Goal: Information Seeking & Learning: Check status

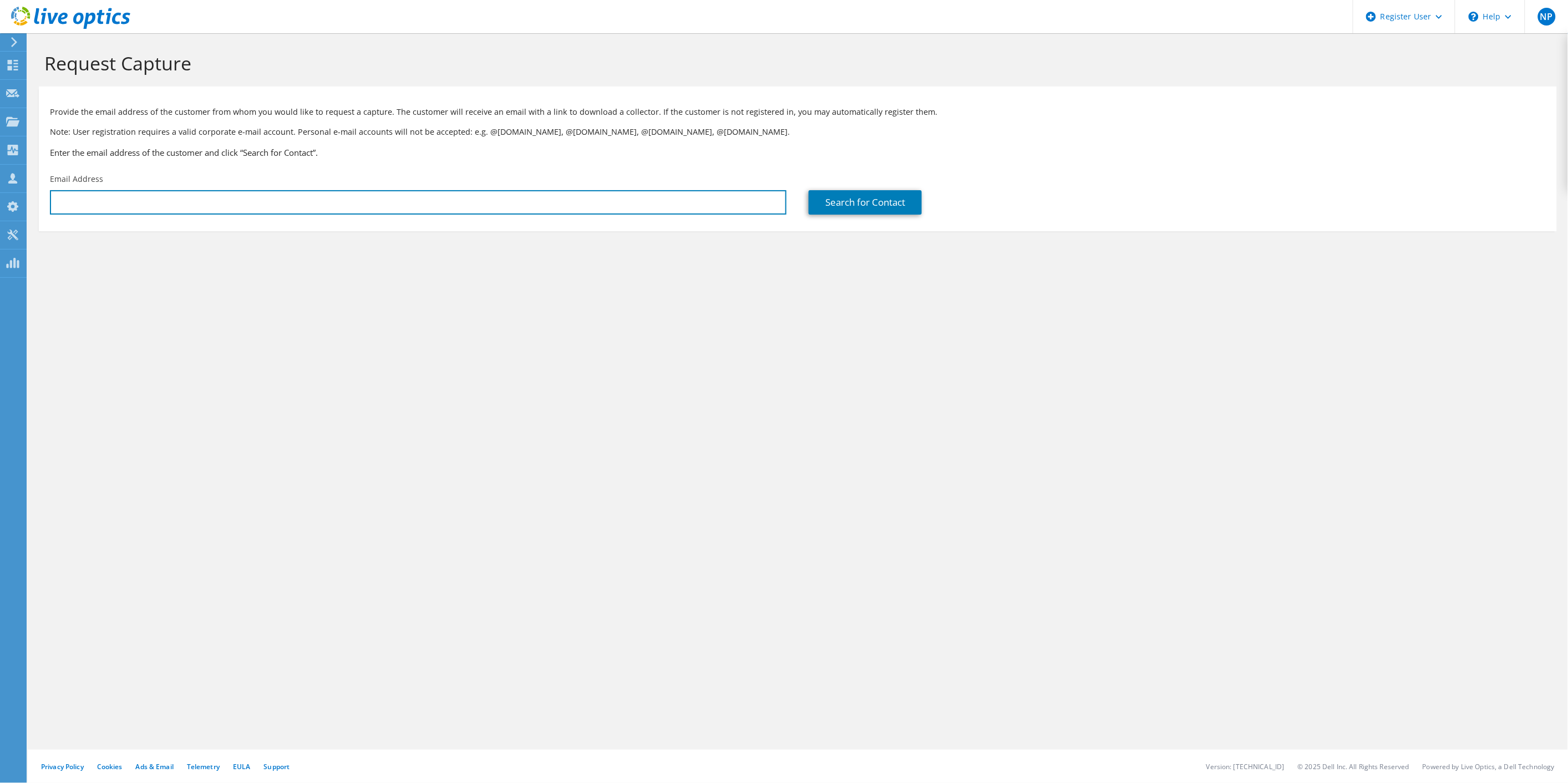
click at [347, 200] on input "text" at bounding box center [418, 202] width 737 height 24
paste input "[EMAIL_ADDRESS][DOMAIN_NAME]"
type input "phampton@chathamcounty.org`"
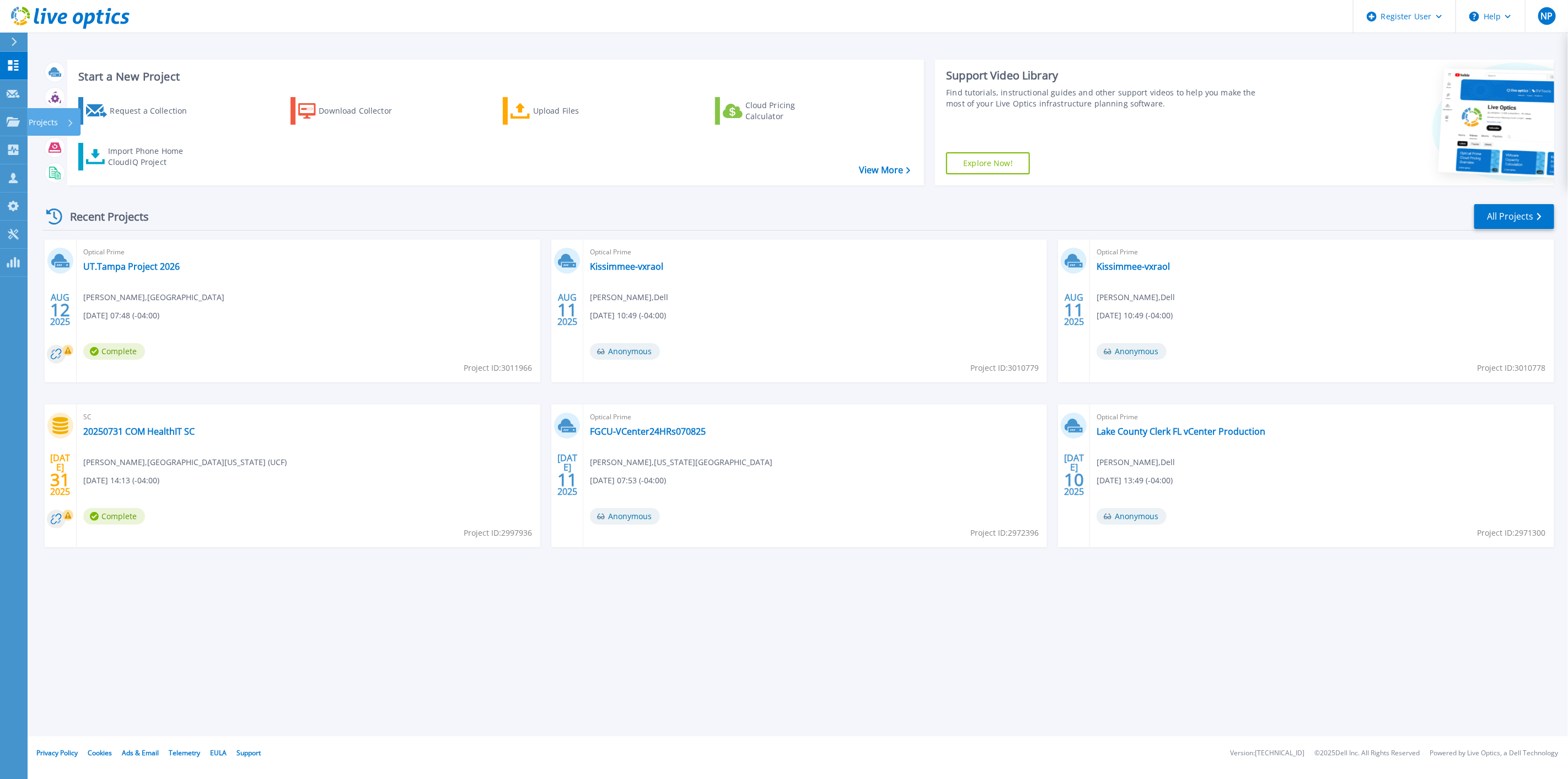
click at [13, 115] on link "Projects Projects" at bounding box center [14, 122] width 28 height 28
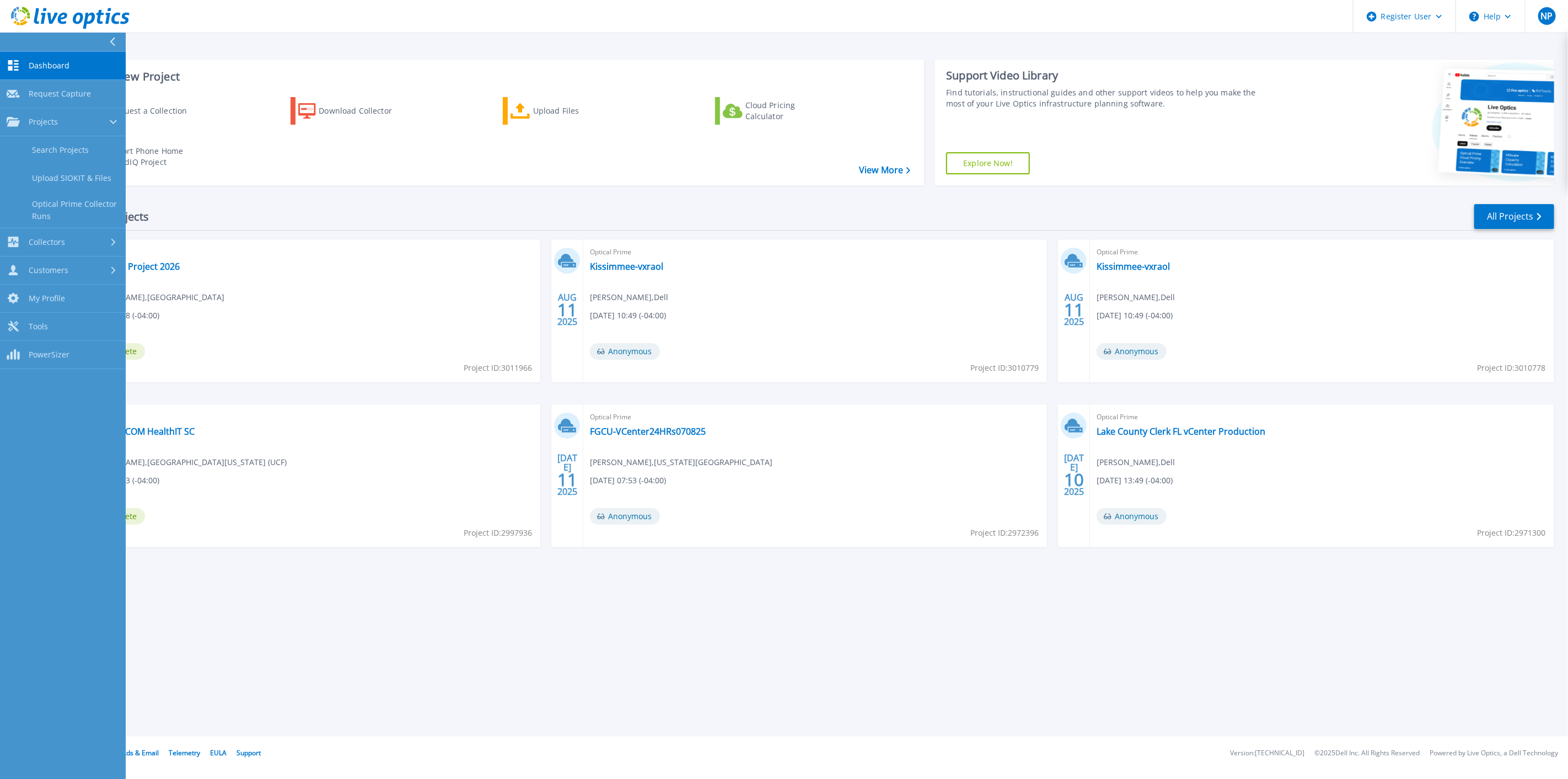
click at [63, 151] on link "Search Projects" at bounding box center [63, 151] width 126 height 28
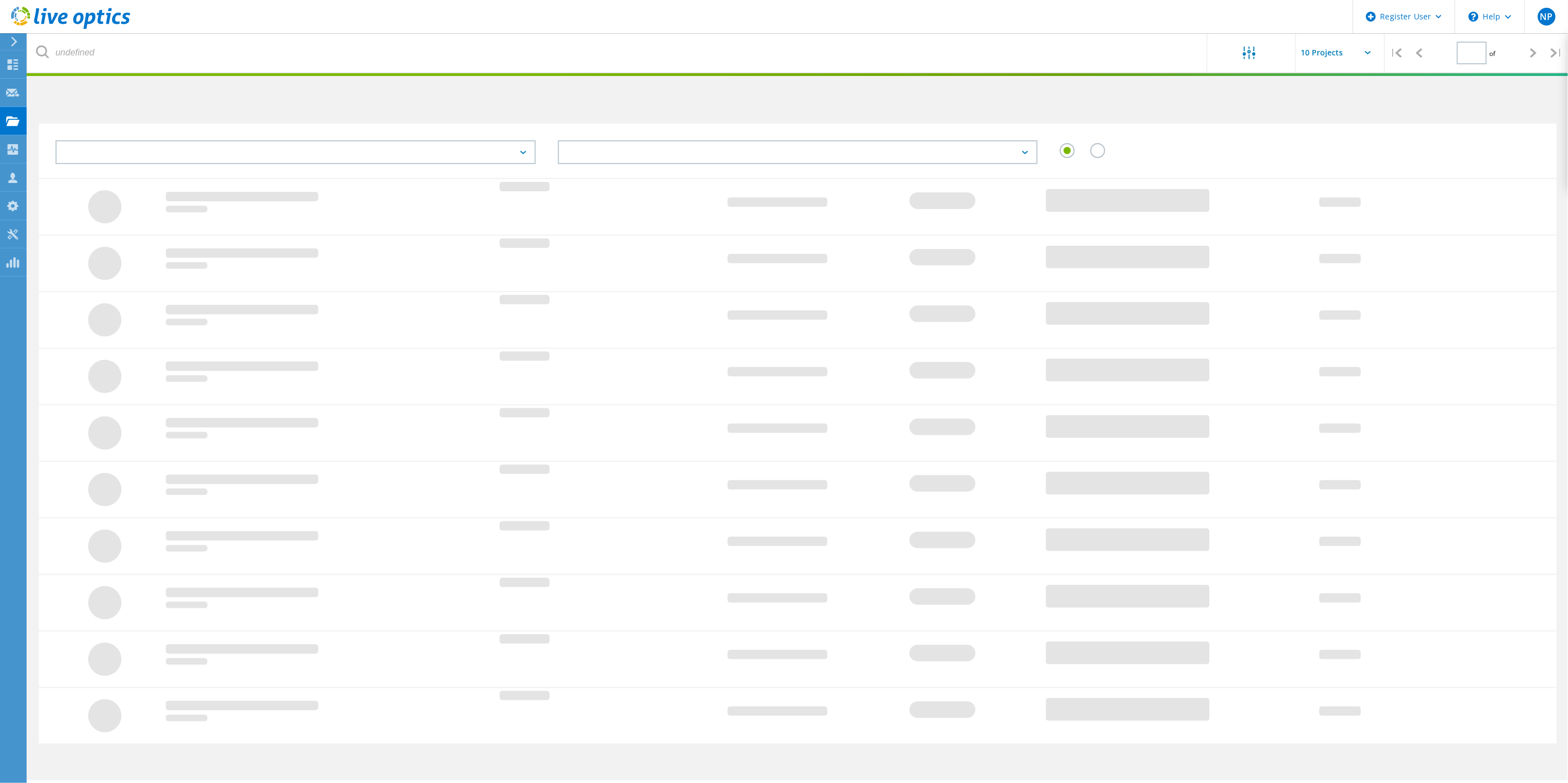
type input "1"
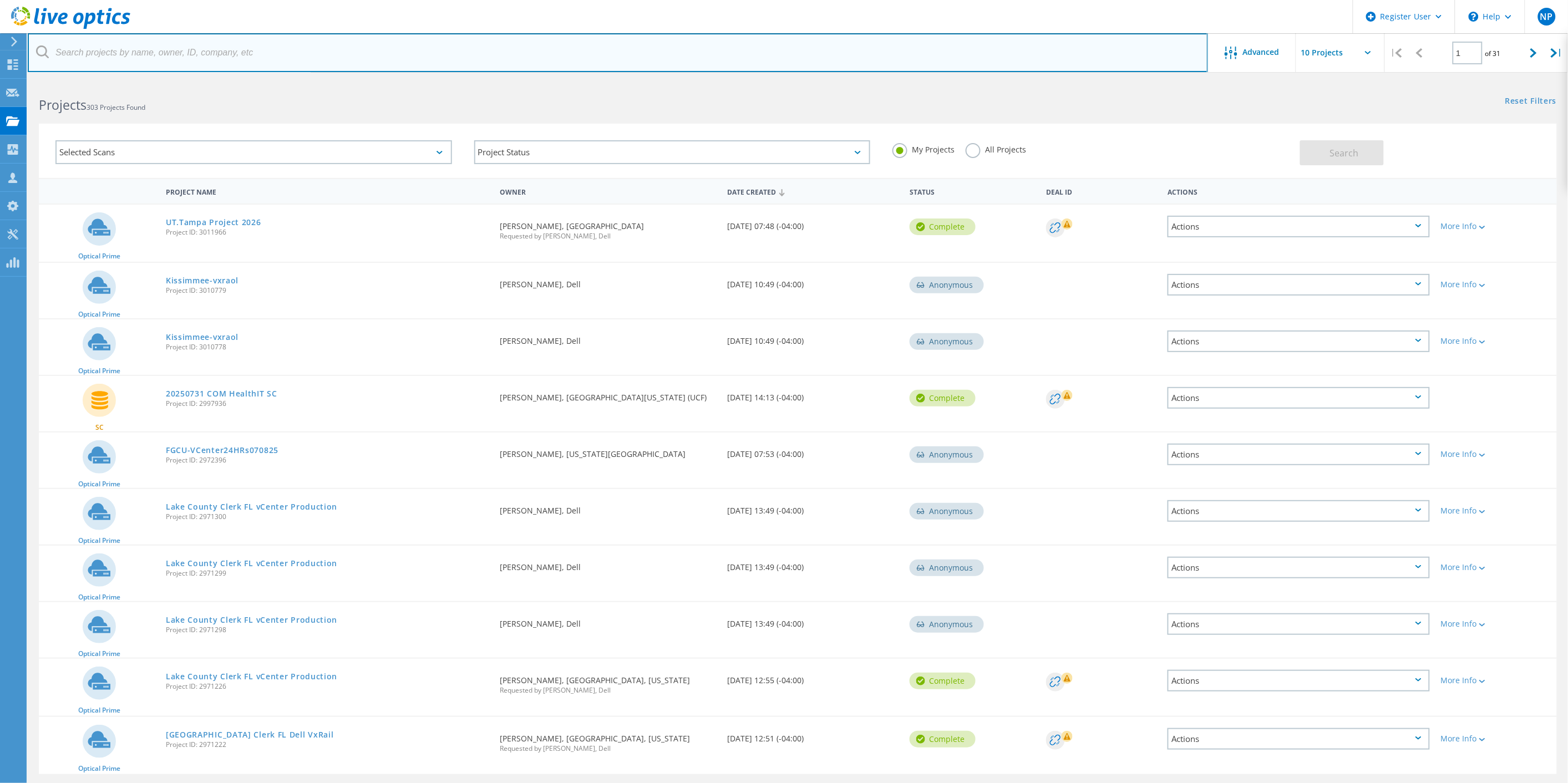
click at [310, 65] on input "text" at bounding box center [618, 53] width 1181 height 39
paste input "[EMAIL_ADDRESS][DOMAIN_NAME]"
type input "[EMAIL_ADDRESS][DOMAIN_NAME]"
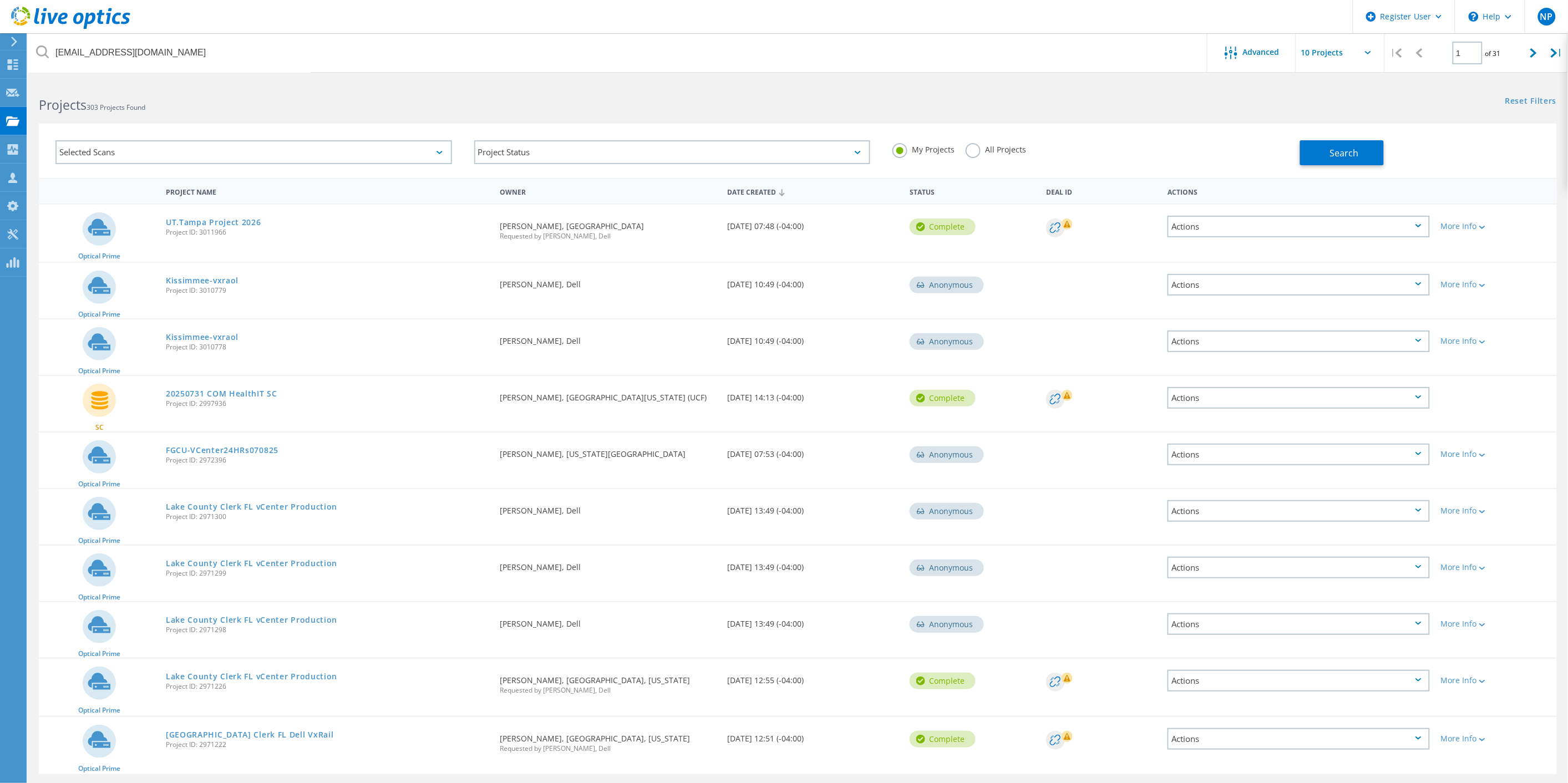
click at [999, 151] on label "All Projects" at bounding box center [996, 148] width 60 height 11
click at [0, 0] on input "All Projects" at bounding box center [0, 0] width 0 height 0
click at [1325, 150] on button "Search" at bounding box center [1342, 153] width 84 height 25
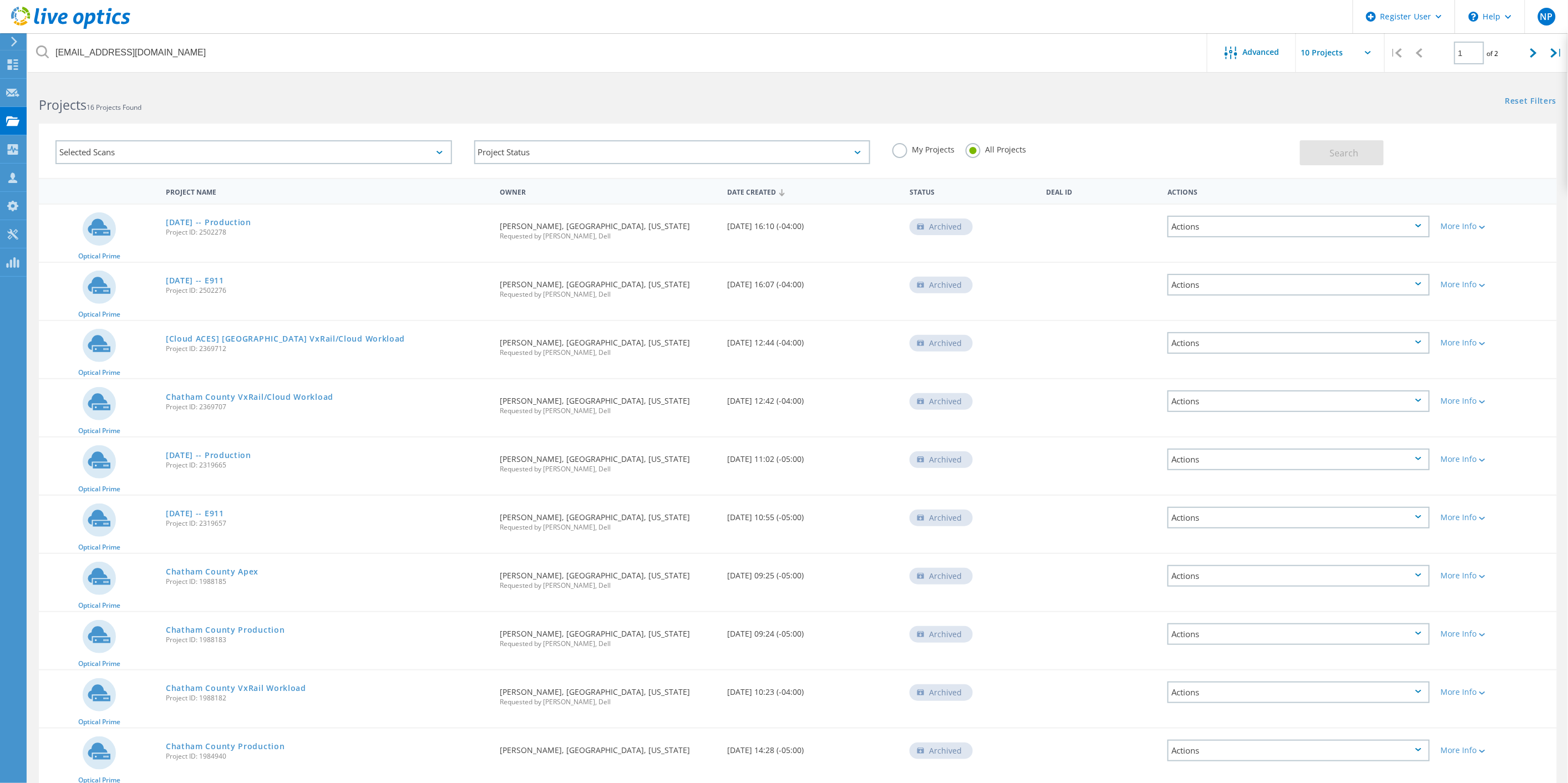
click at [242, 222] on link "[DATE] -- Production" at bounding box center [209, 222] width 86 height 8
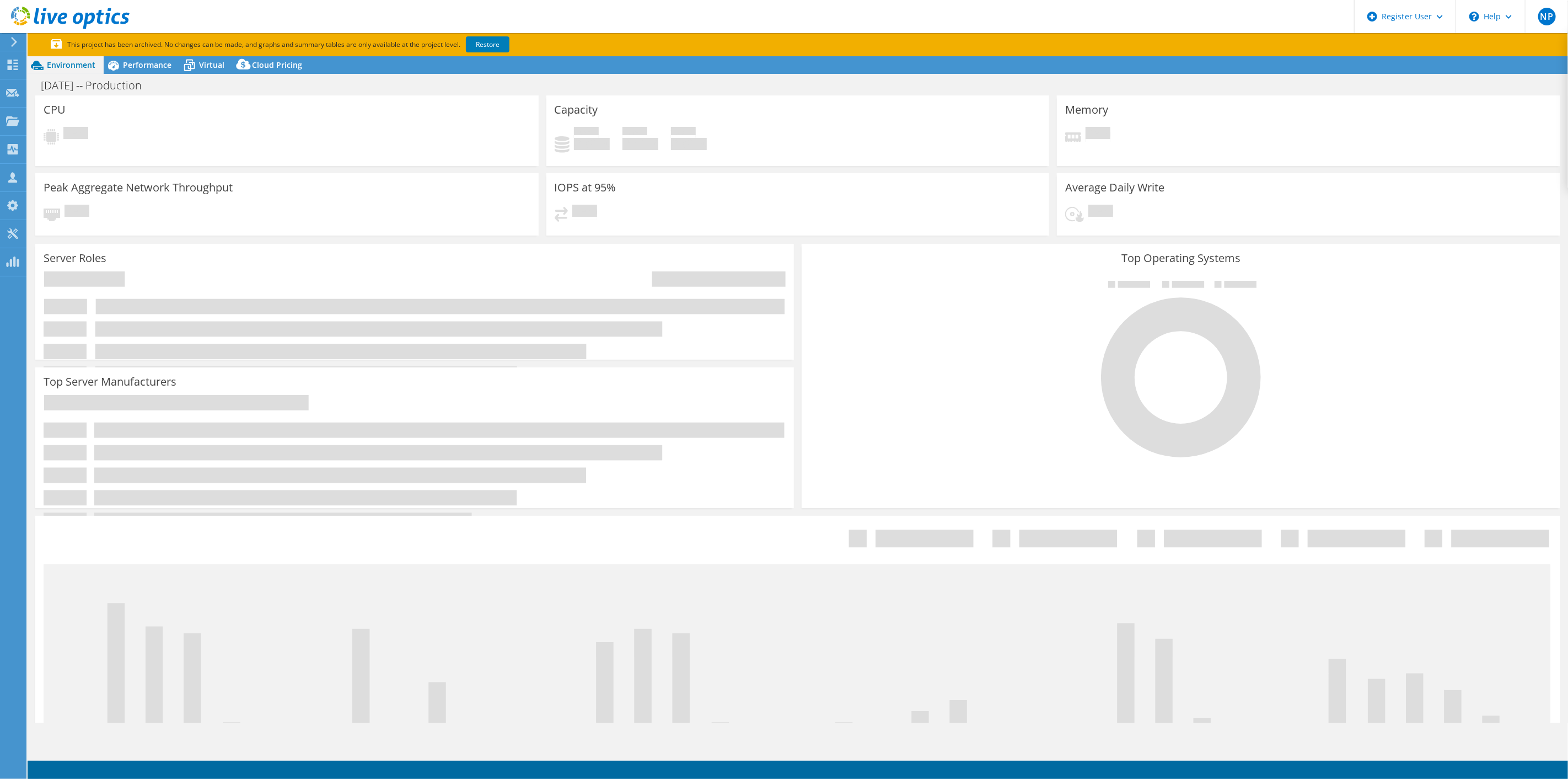
select select "USD"
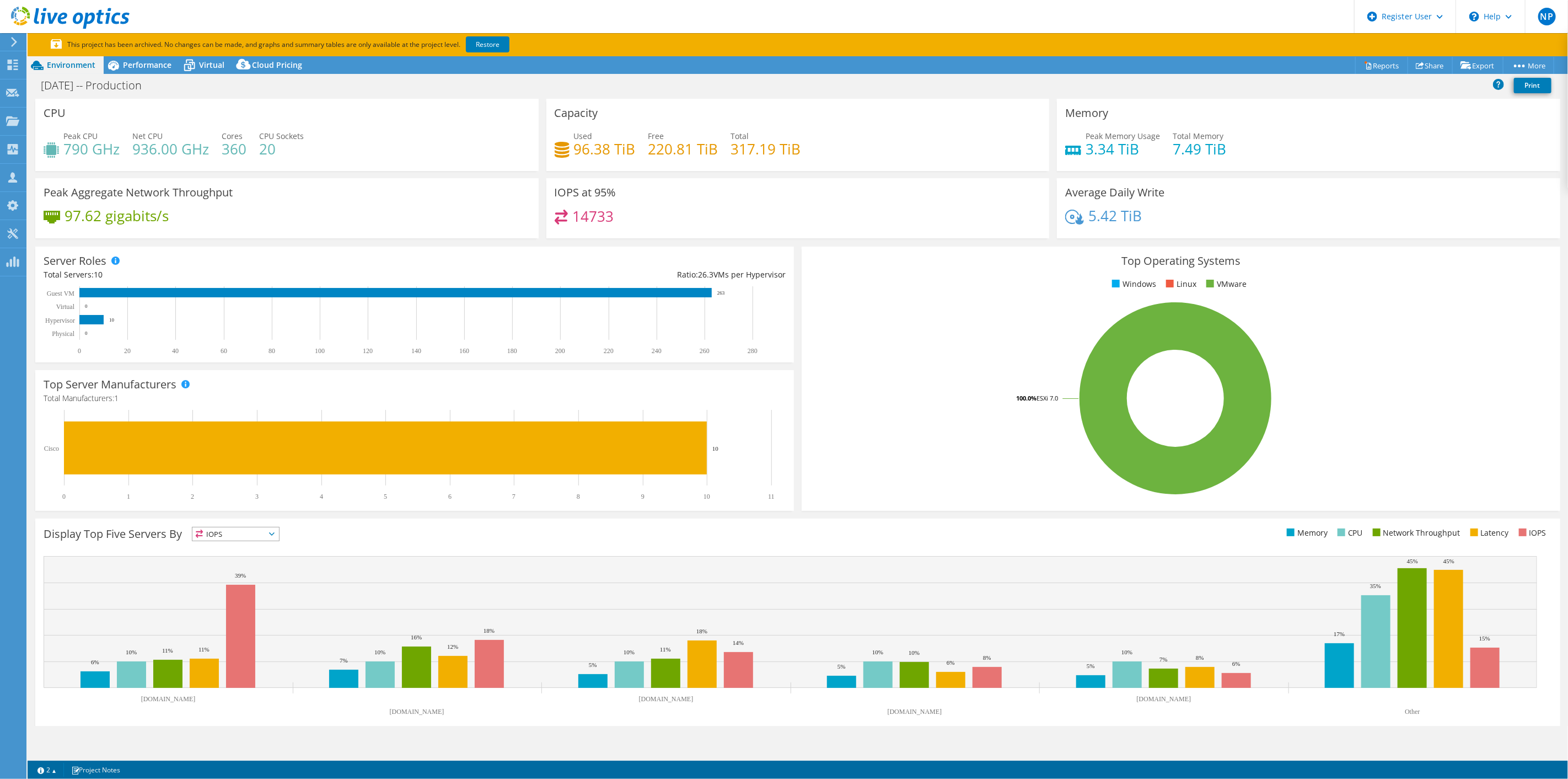
click at [173, 64] on div "Performance" at bounding box center [141, 65] width 76 height 18
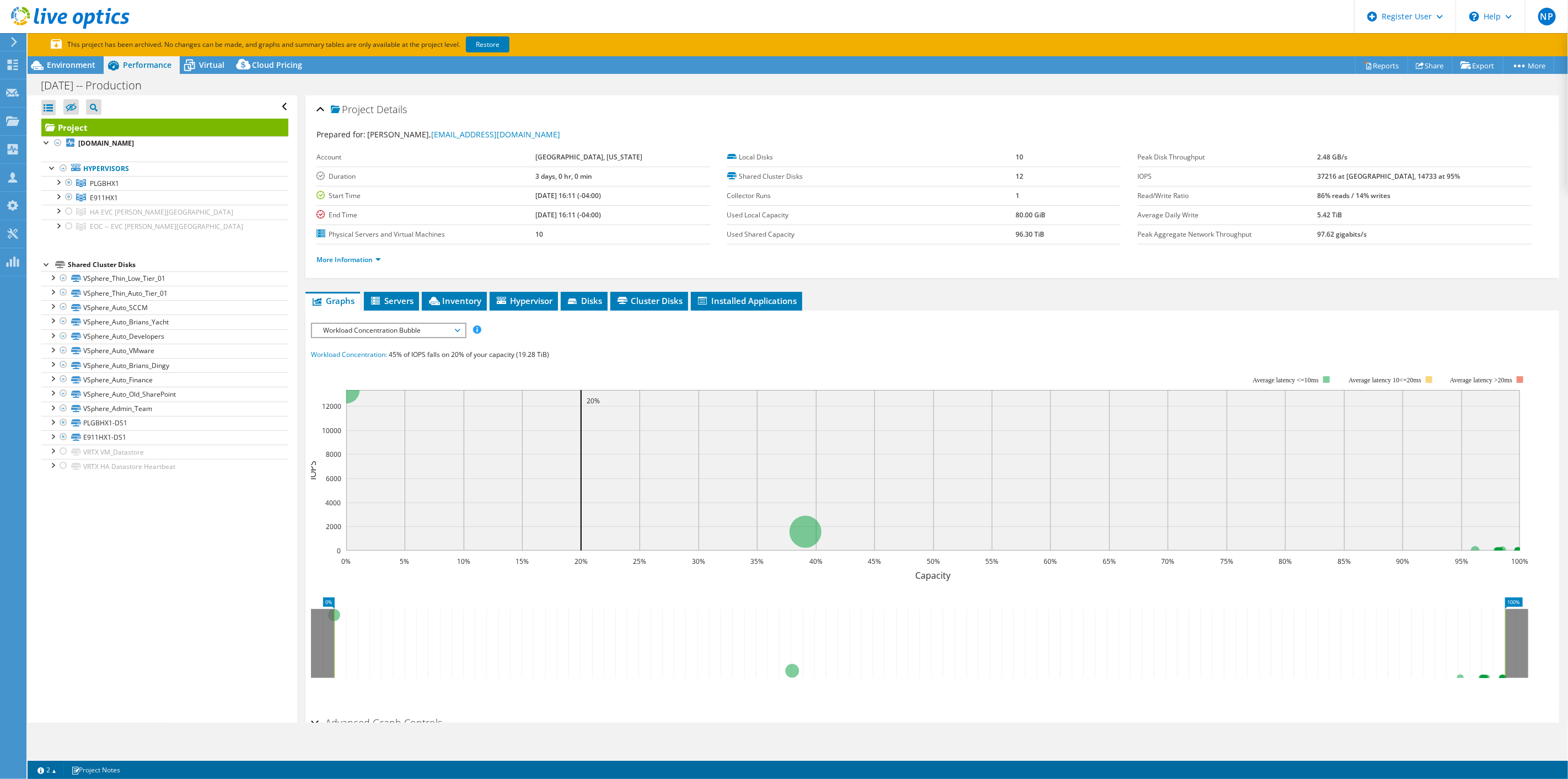
click at [205, 70] on div "Virtual" at bounding box center [206, 65] width 53 height 18
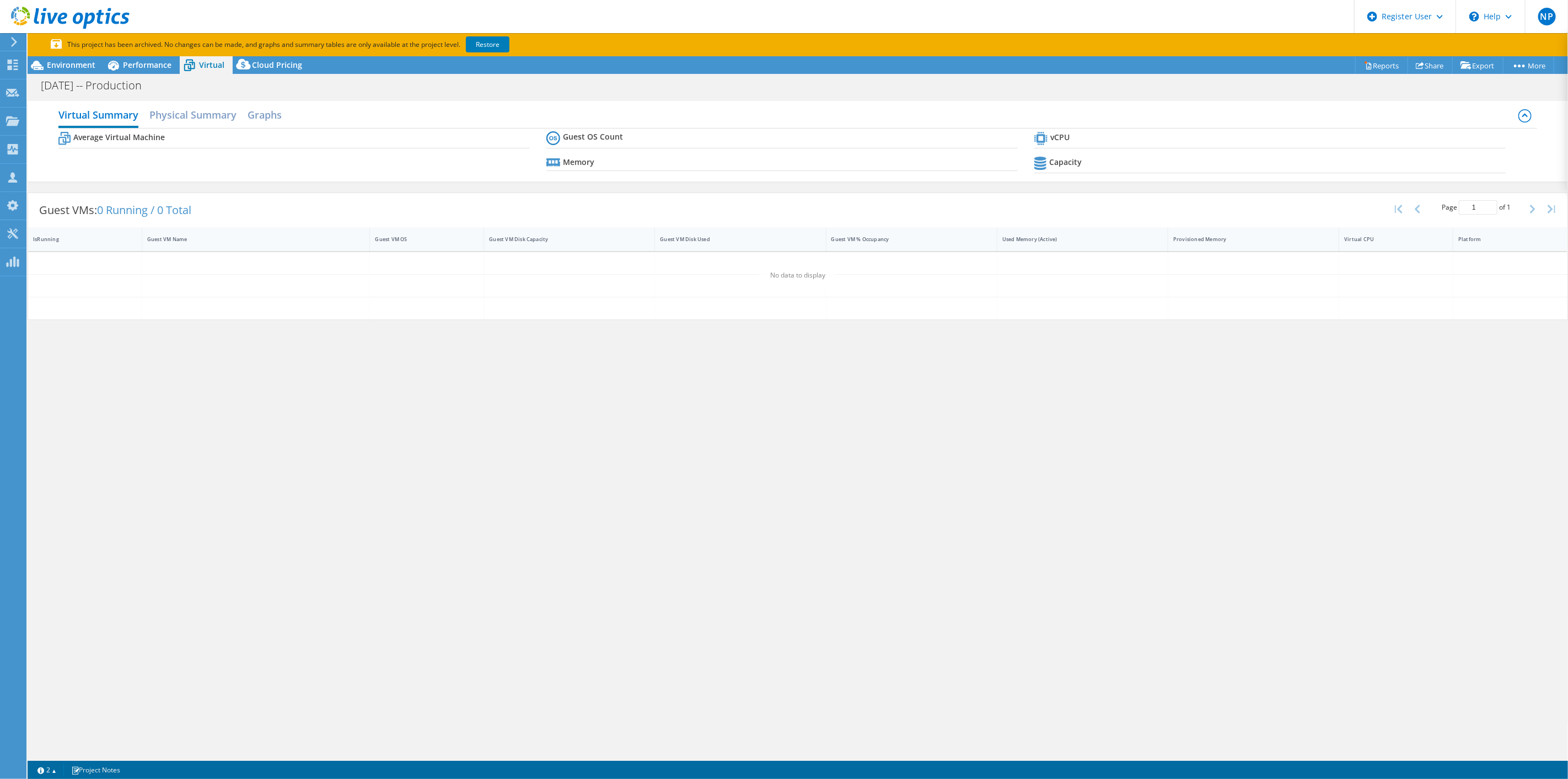
click at [158, 60] on span "Performance" at bounding box center [147, 65] width 49 height 10
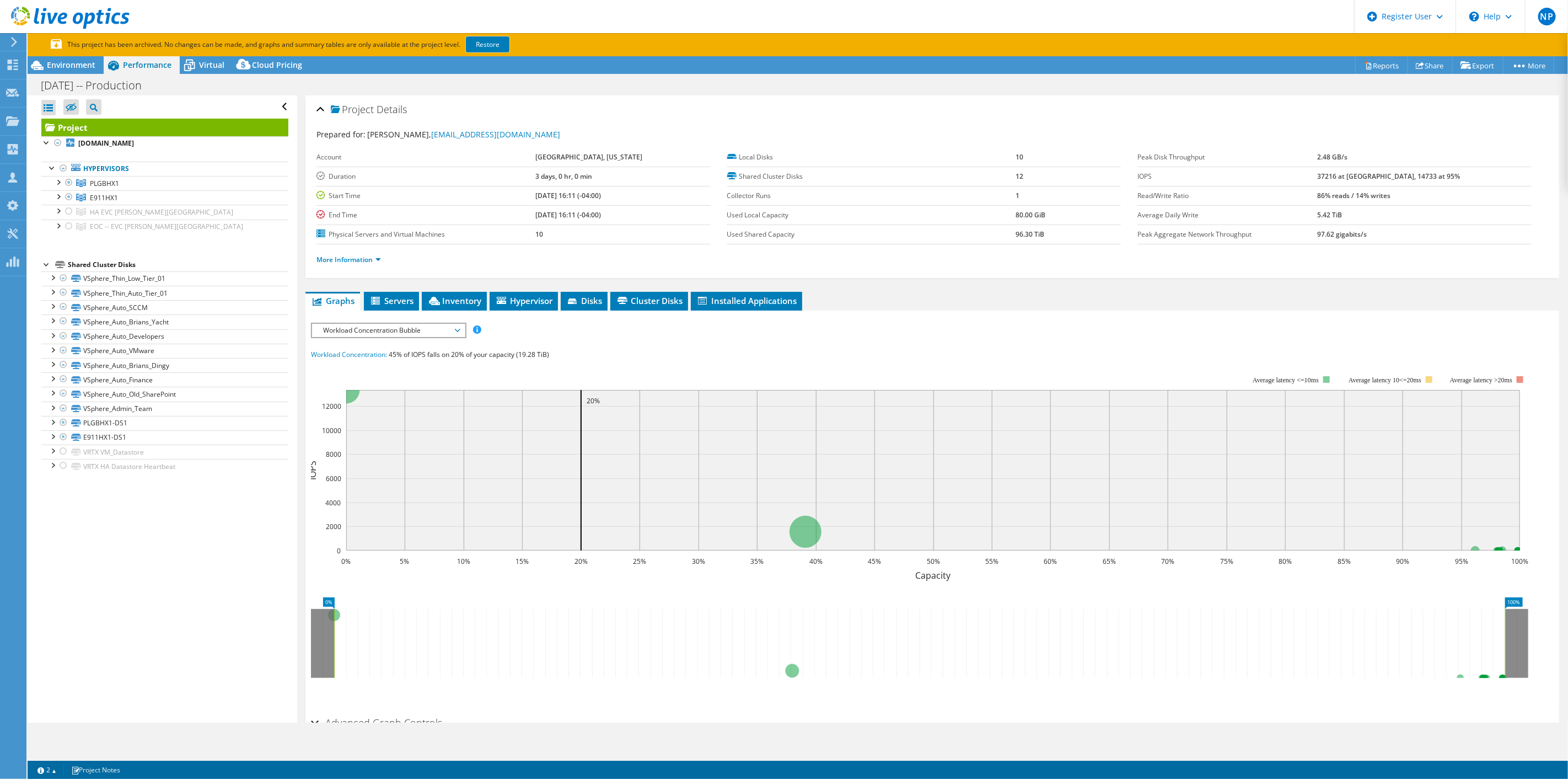
click at [500, 47] on link "Restore" at bounding box center [487, 44] width 44 height 16
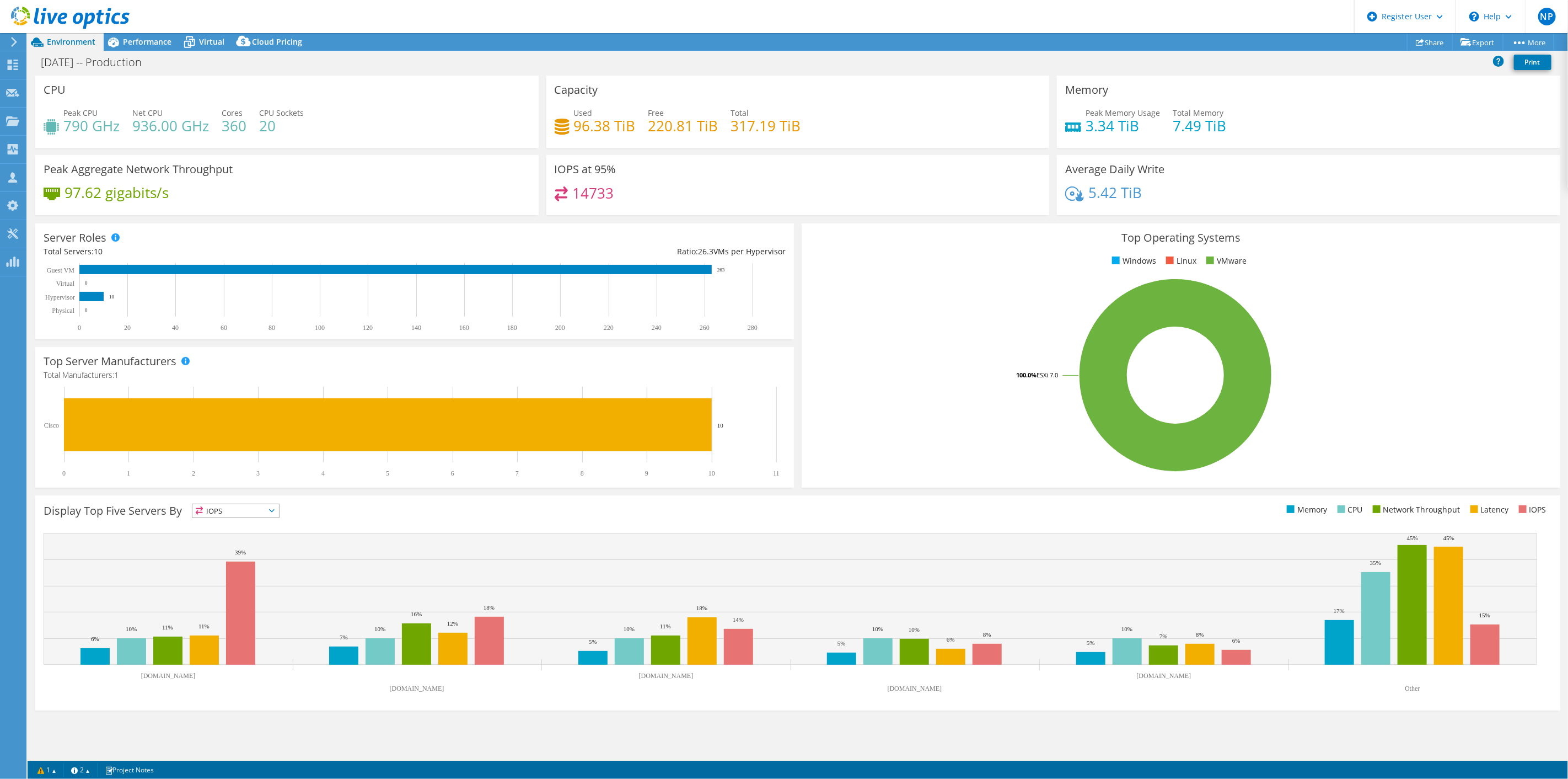
select select "USD"
click at [134, 38] on span "Performance" at bounding box center [147, 41] width 49 height 10
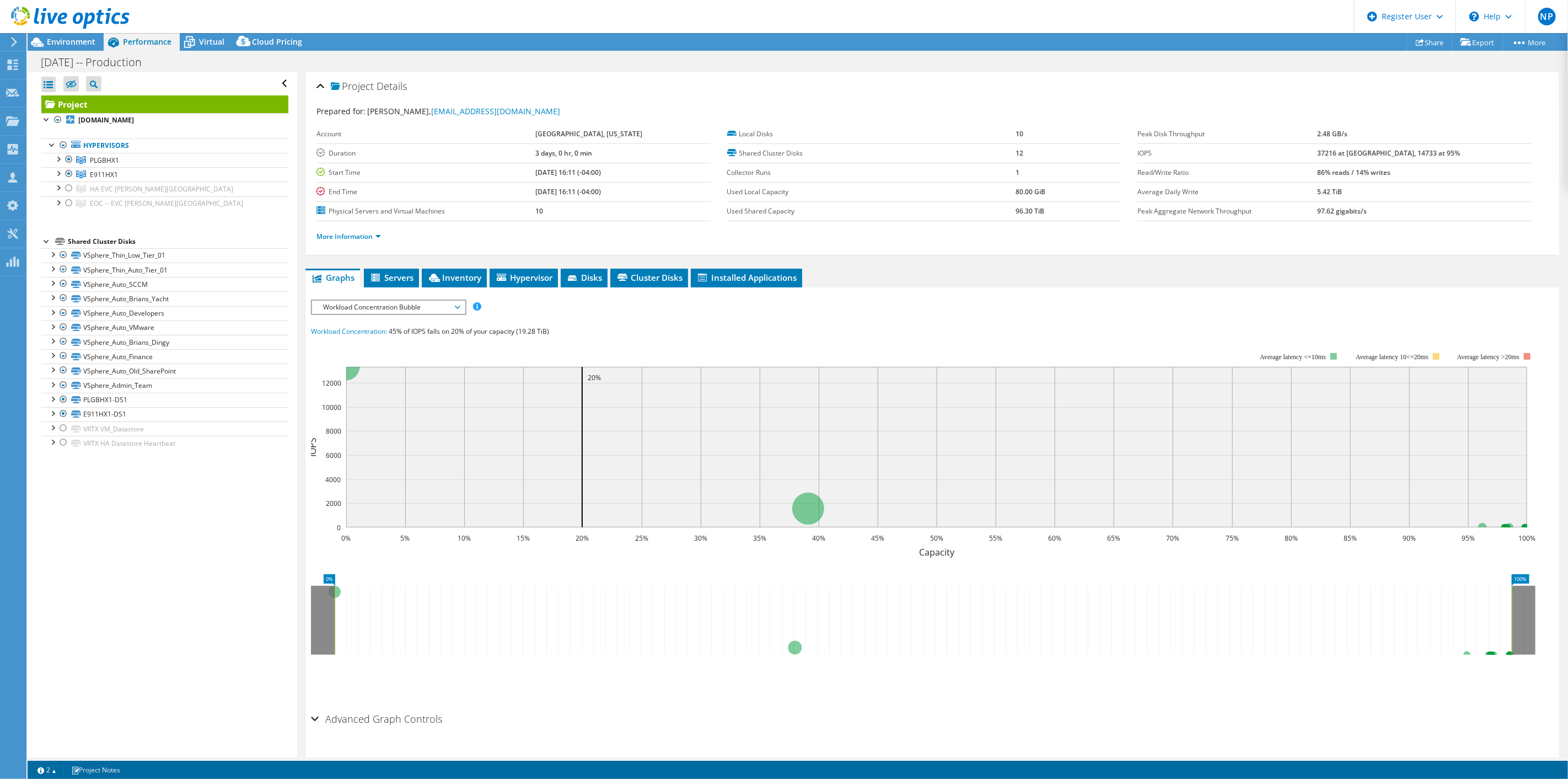
click at [224, 40] on div "Virtual" at bounding box center [206, 42] width 53 height 18
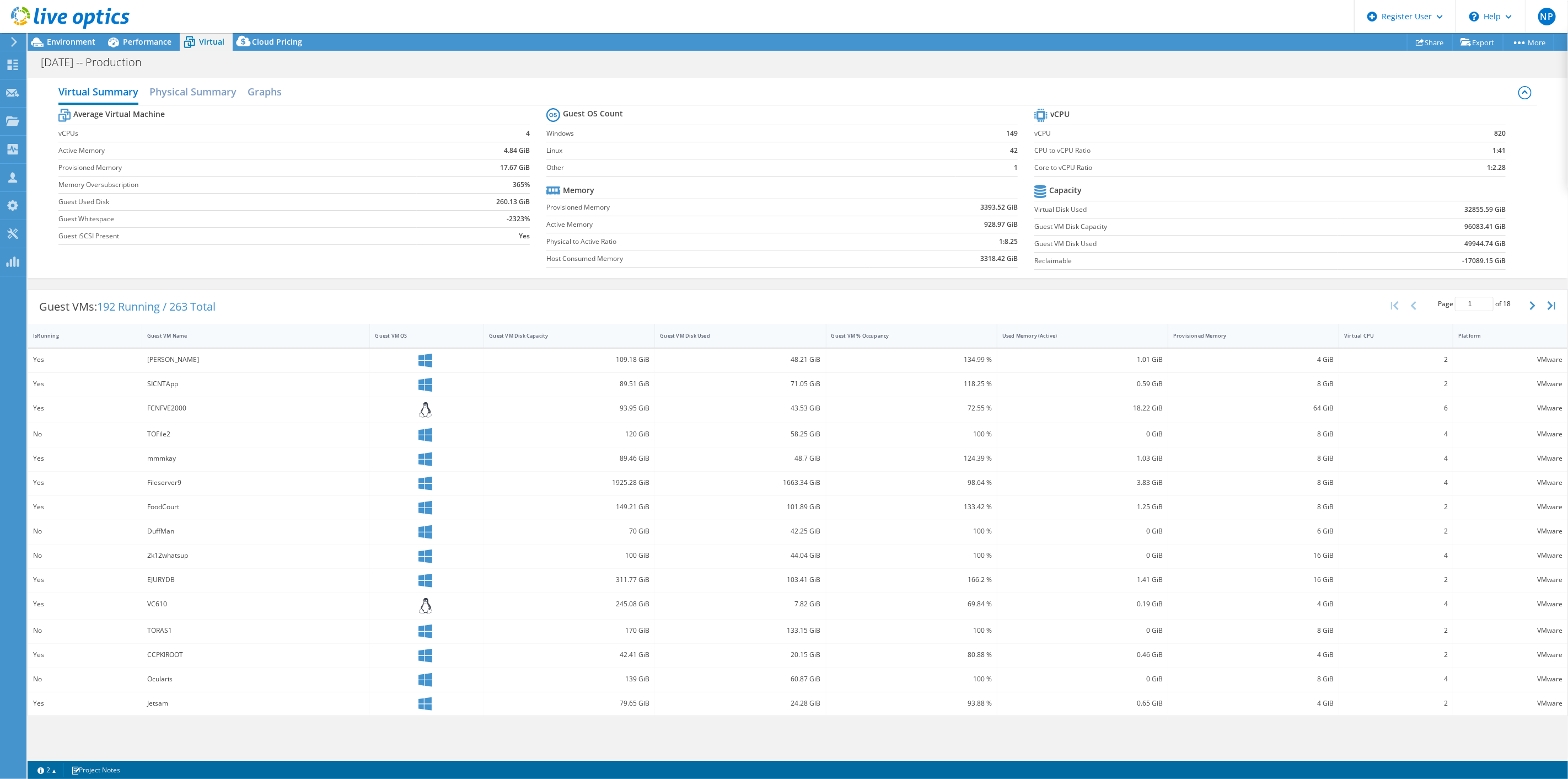
click at [682, 335] on div "Guest VM Disk Used" at bounding box center [734, 336] width 147 height 7
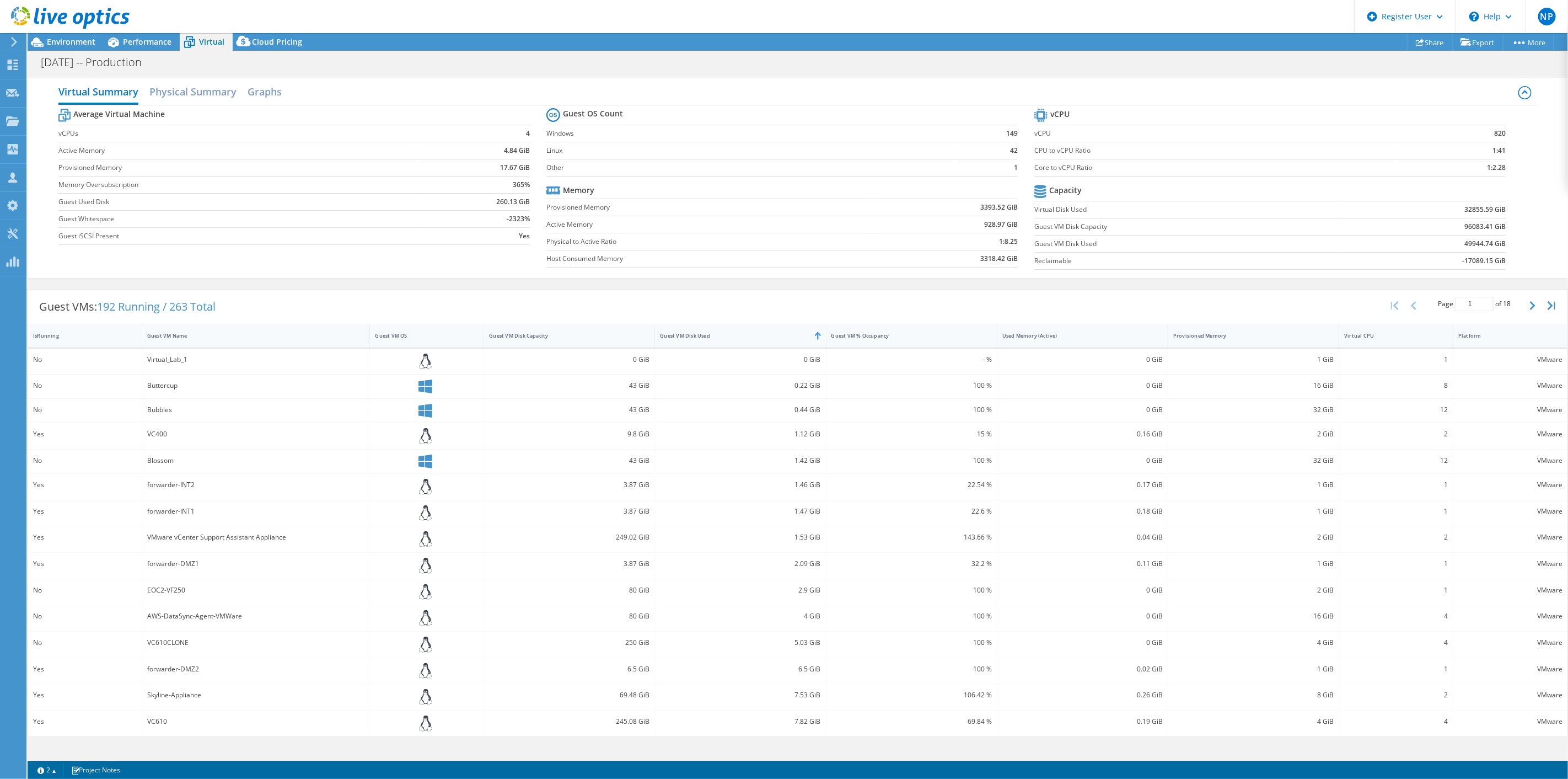
click at [682, 335] on div "Guest VM Disk Used" at bounding box center [734, 336] width 147 height 7
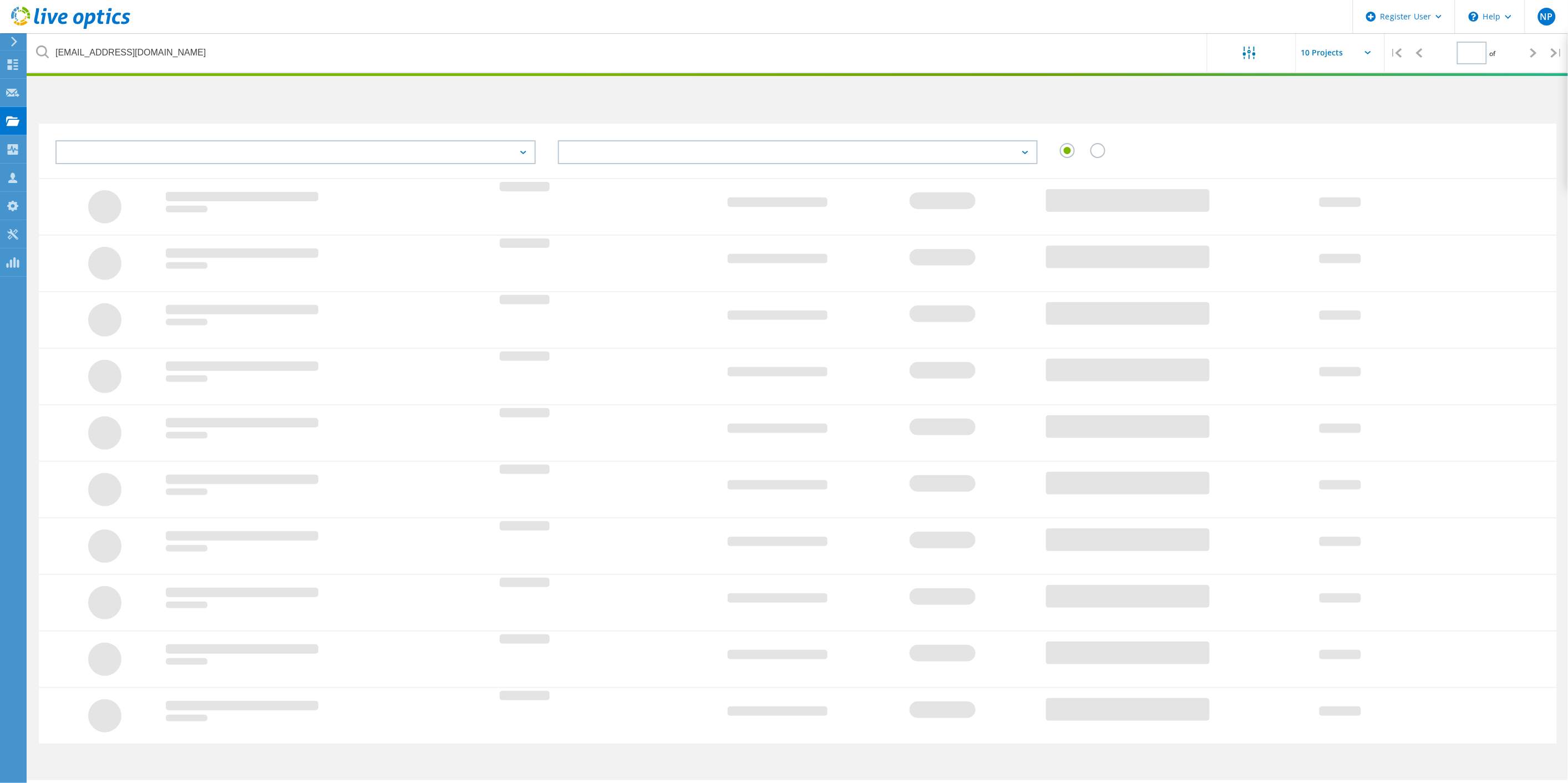
type input "1"
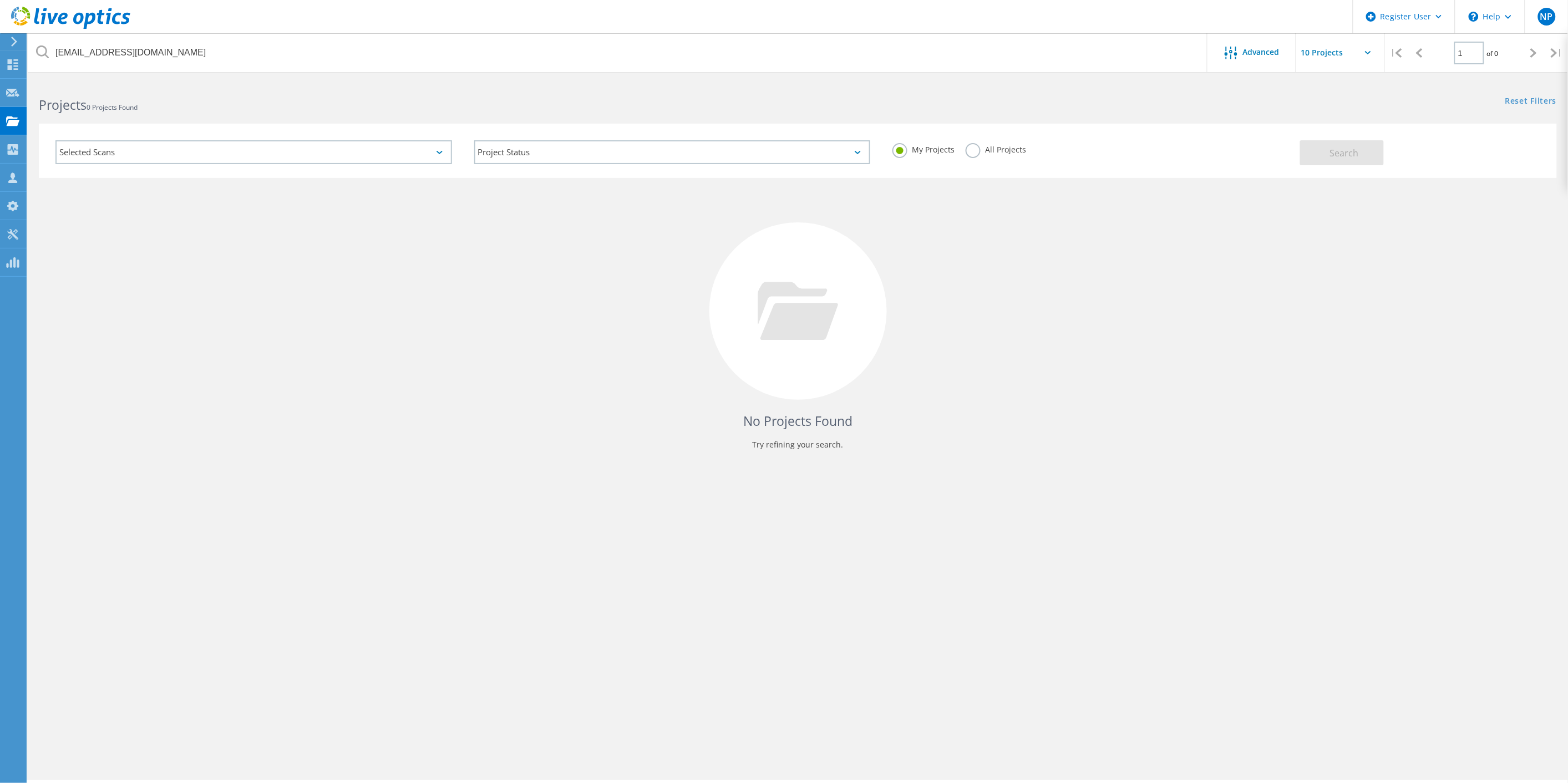
click at [982, 162] on div "My Projects All Projects" at bounding box center [1091, 150] width 419 height 41
click at [978, 155] on div "All Projects" at bounding box center [996, 151] width 60 height 16
click at [975, 154] on label "All Projects" at bounding box center [996, 148] width 60 height 11
click at [0, 0] on input "All Projects" at bounding box center [0, 0] width 0 height 0
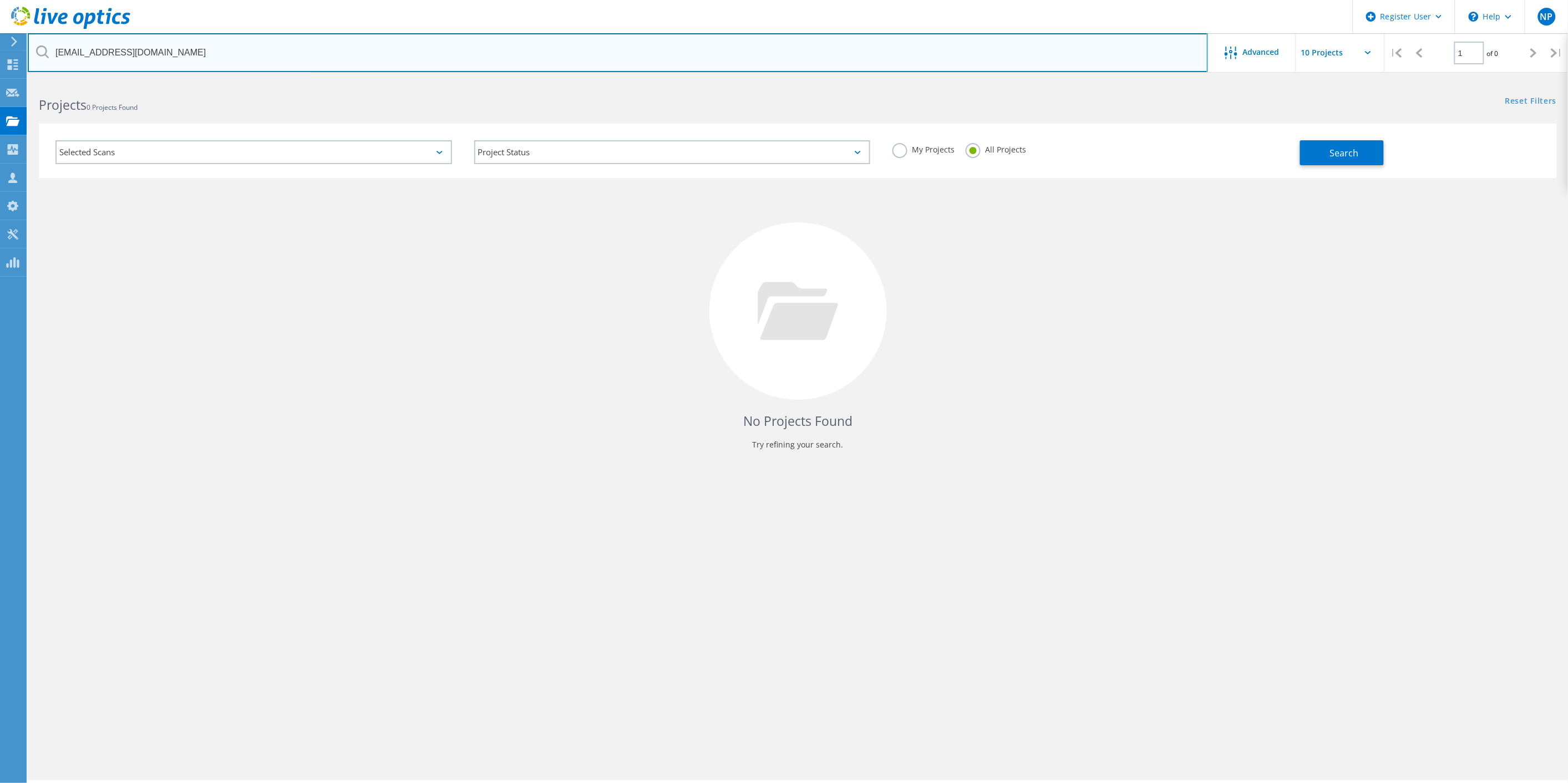
click at [95, 51] on input "[EMAIL_ADDRESS][DOMAIN_NAME]" at bounding box center [618, 53] width 1181 height 39
type input "@[DOMAIN_NAME]"
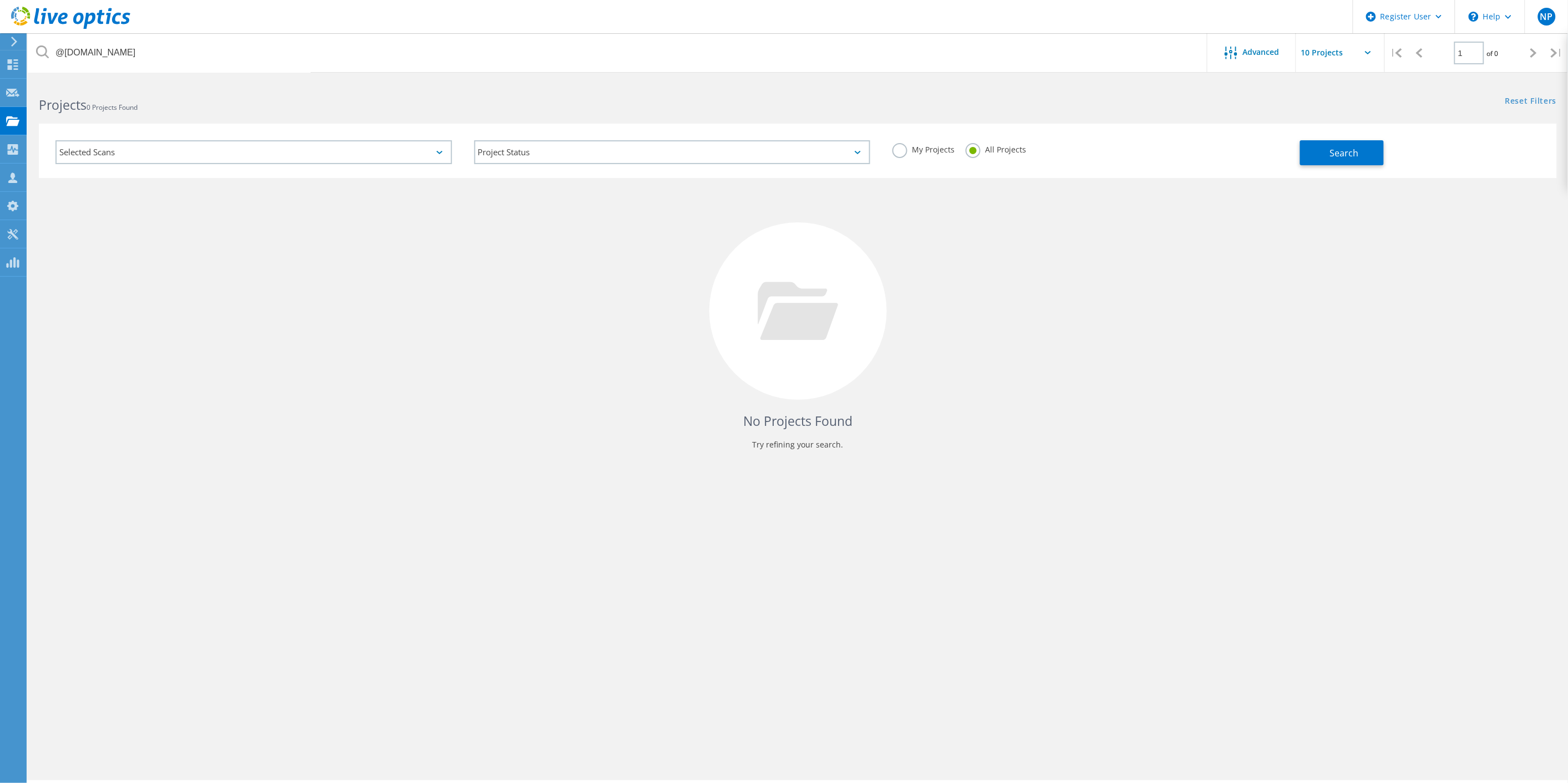
click at [1317, 150] on button "Search" at bounding box center [1342, 153] width 84 height 25
